Goal: Information Seeking & Learning: Learn about a topic

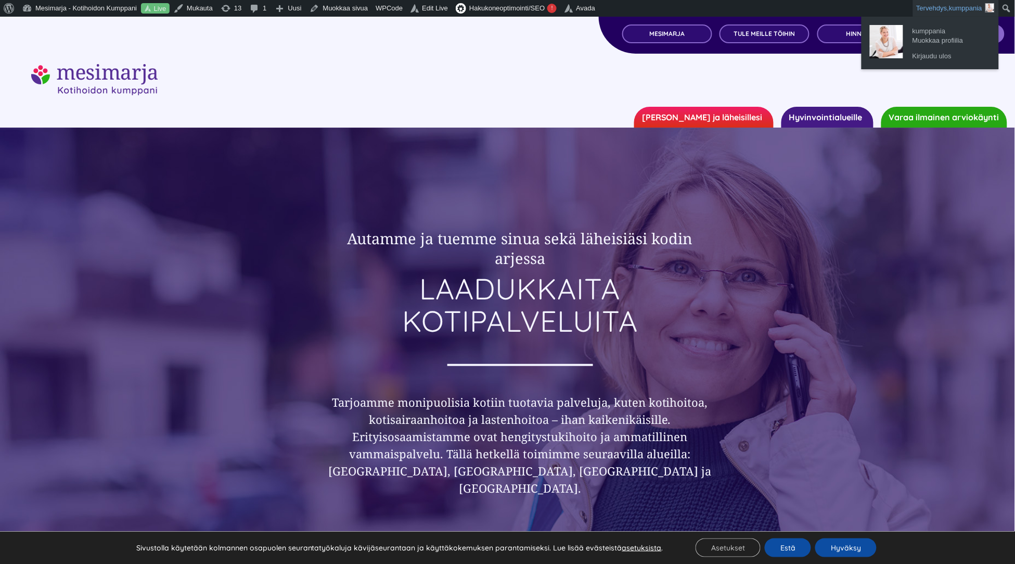
click at [990, 9] on img "Työkalupalkki" at bounding box center [990, 7] width 9 height 9
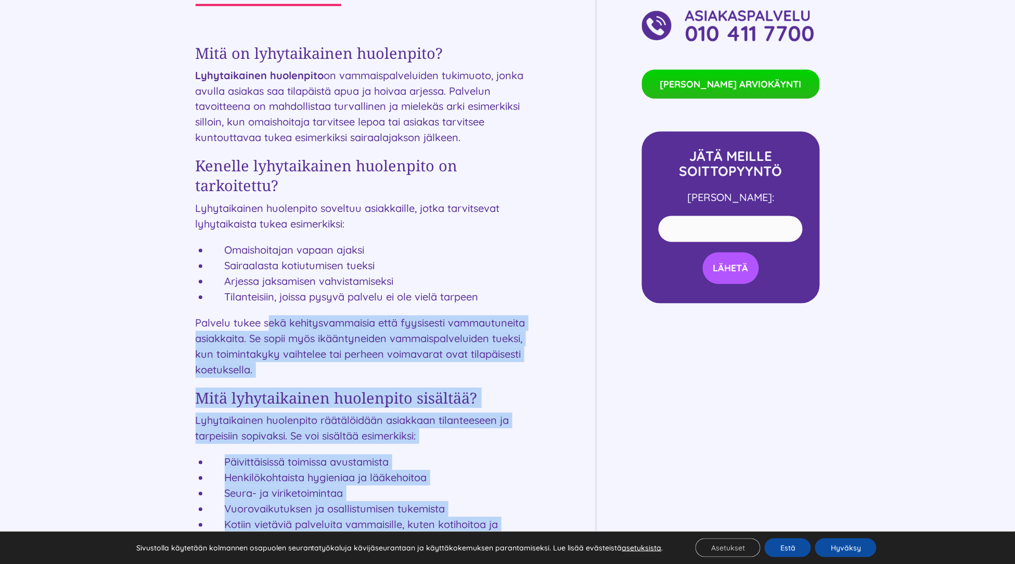
scroll to position [327, 0]
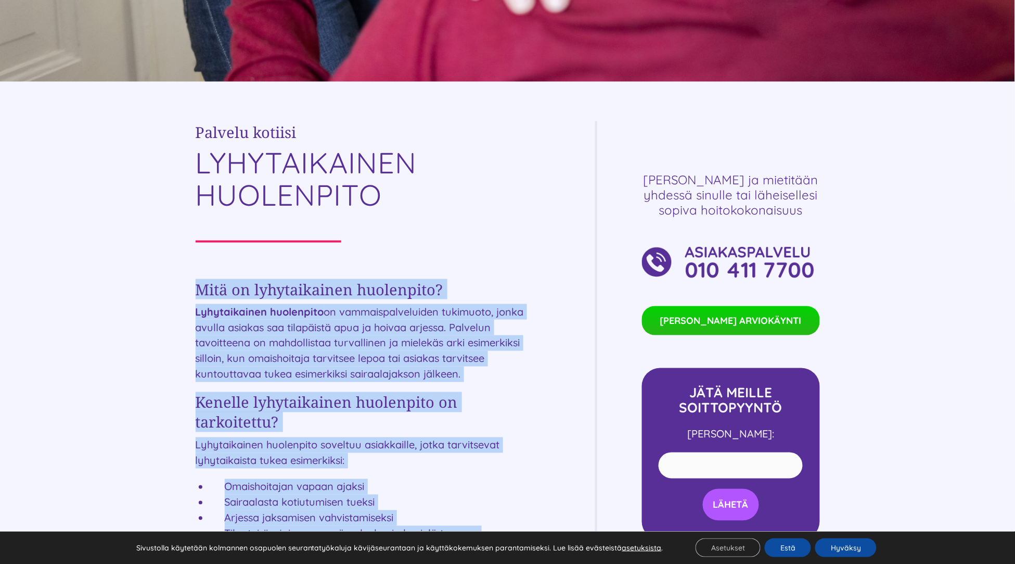
drag, startPoint x: 460, startPoint y: 374, endPoint x: 199, endPoint y: 282, distance: 276.4
copy div "Lore ip dolorsitametc adipiscing? Elitseddoeius temporinci ut laboreetdoloremag…"
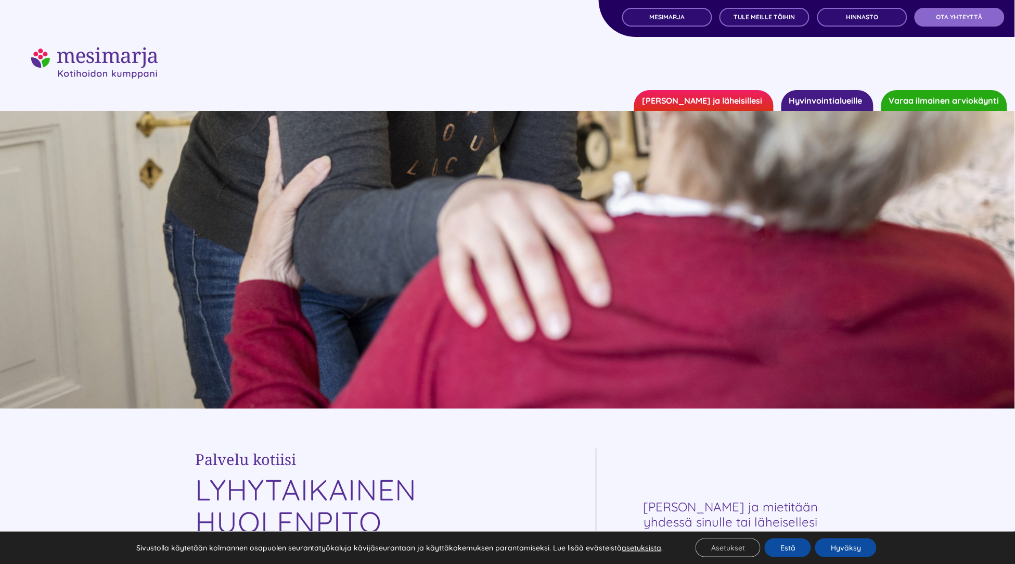
click at [96, 59] on img "mesimarjasi" at bounding box center [94, 62] width 126 height 31
